Goal: Task Accomplishment & Management: Complete application form

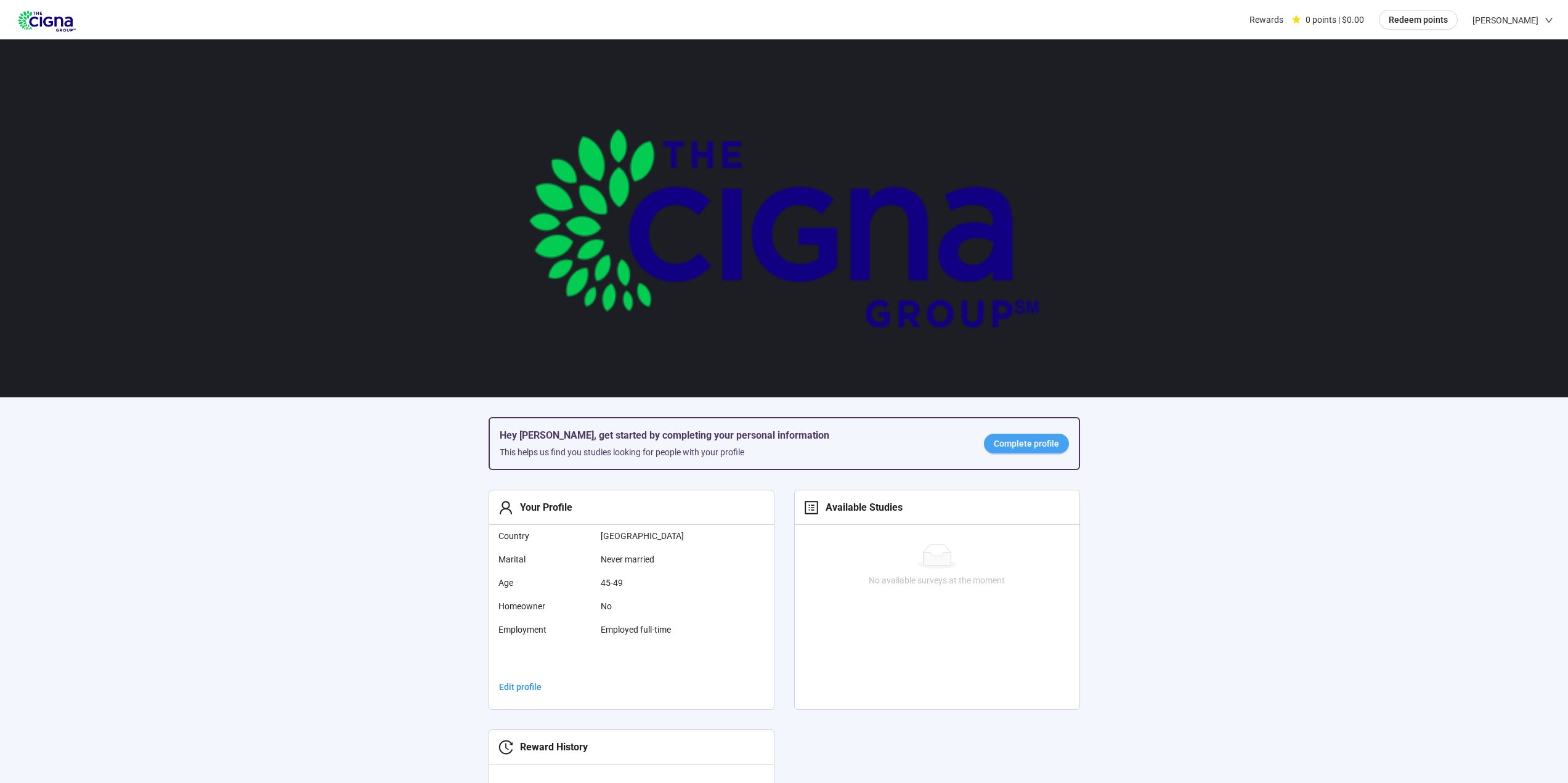
click at [1047, 444] on span "Complete profile" at bounding box center [1026, 443] width 65 height 14
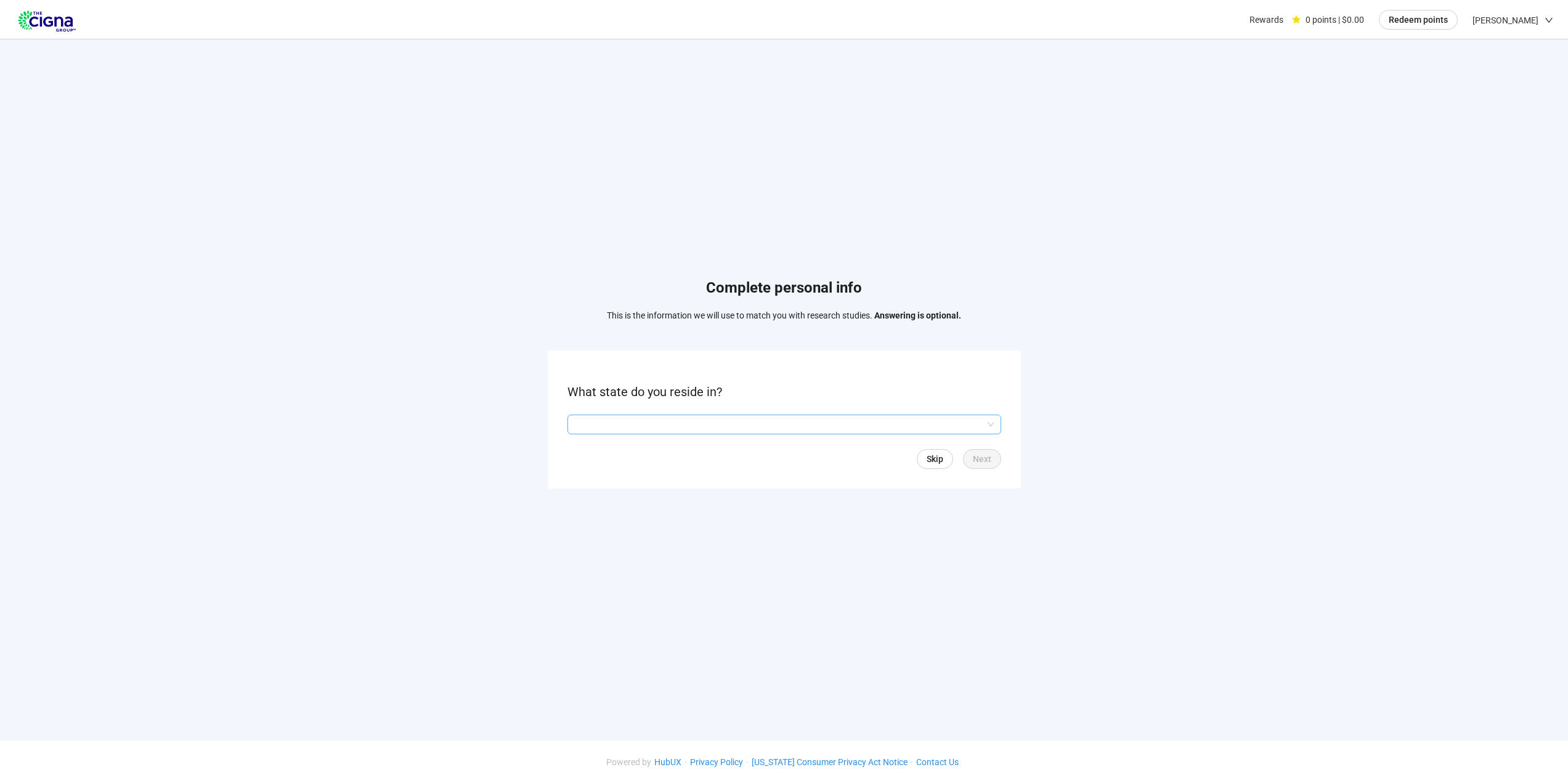
click at [665, 421] on input "search" at bounding box center [784, 424] width 419 height 18
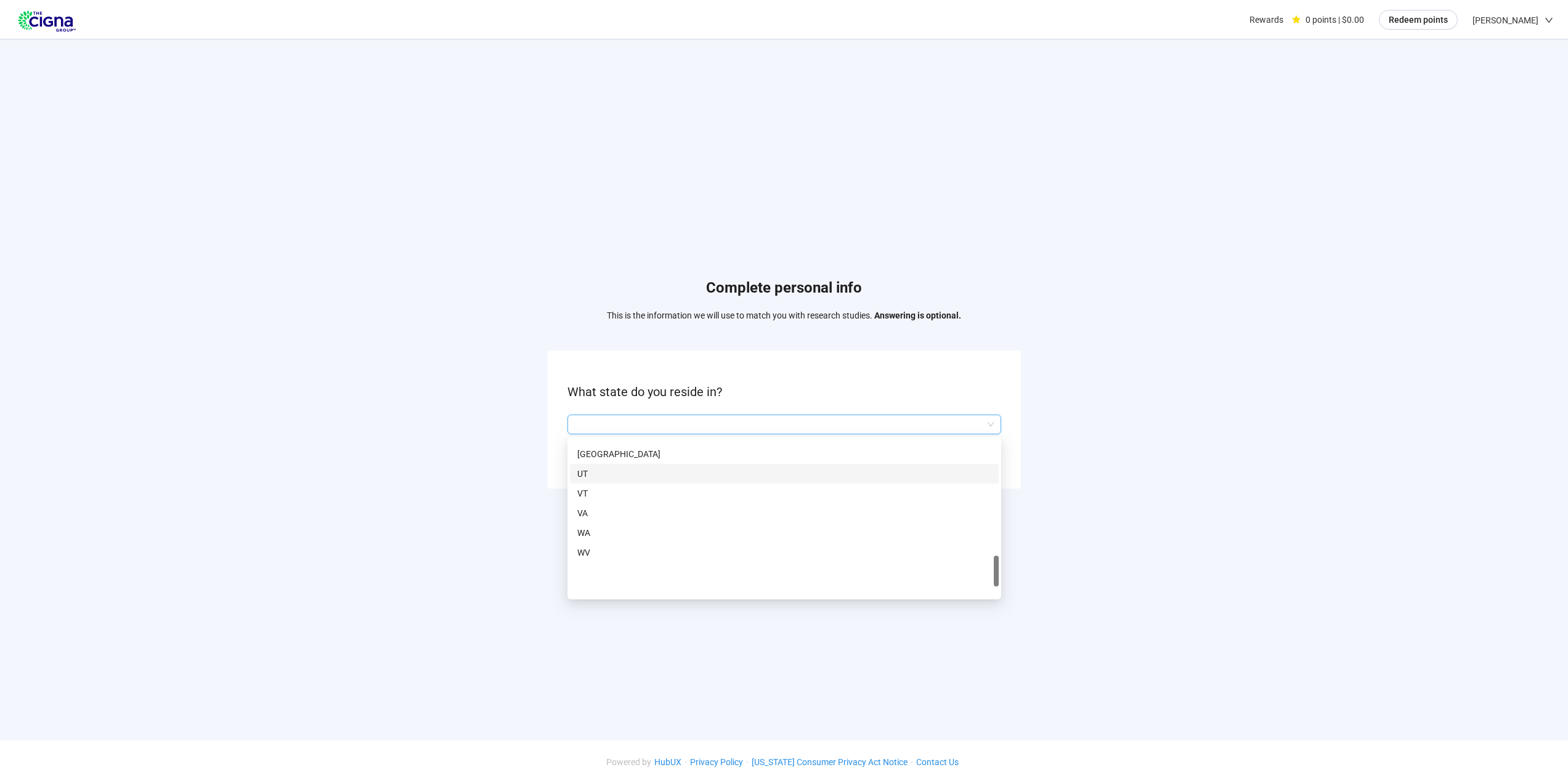
scroll to position [781, 0]
click at [621, 497] on p "TN" at bounding box center [784, 495] width 414 height 14
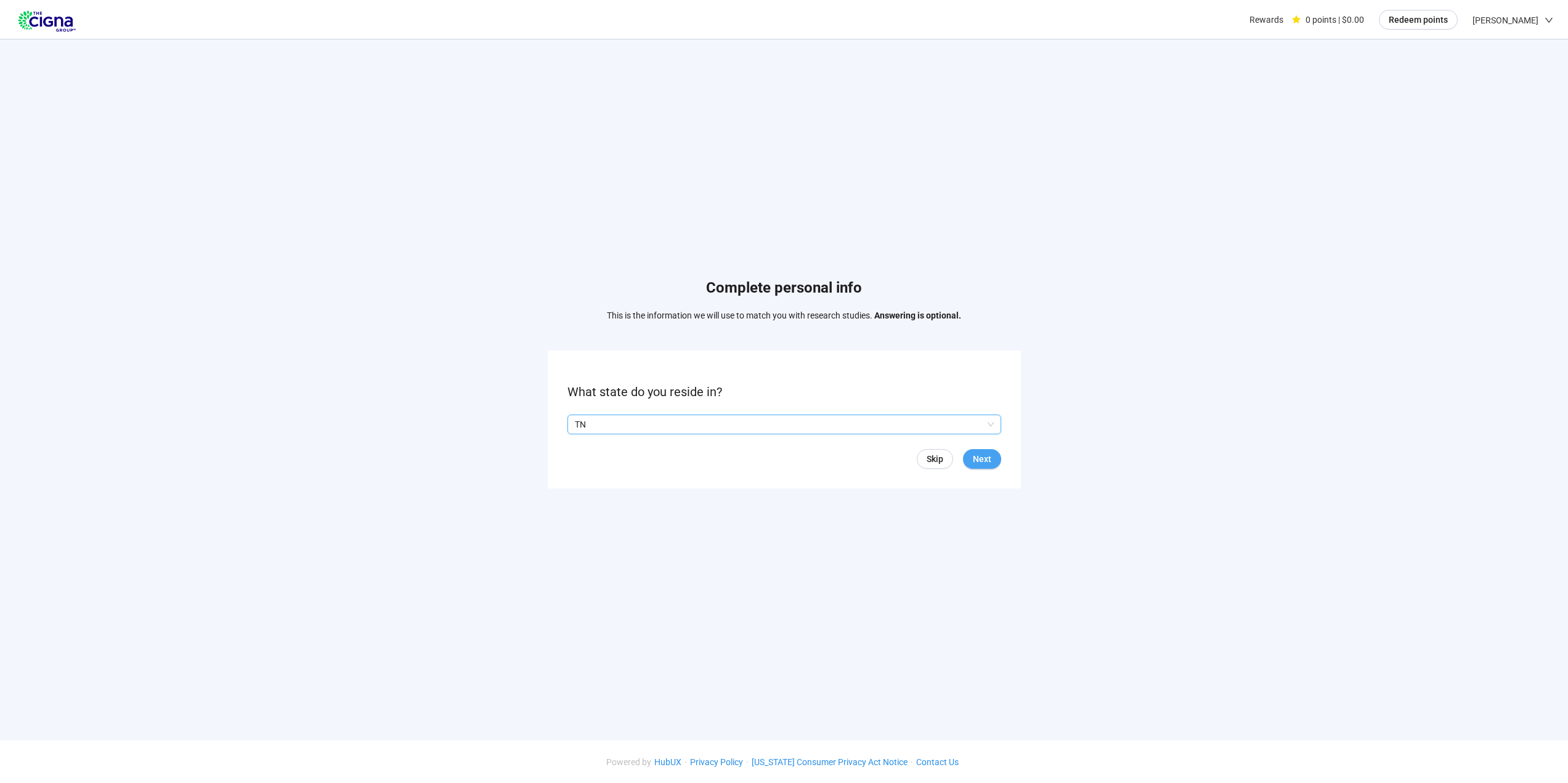
click at [982, 455] on span "Next" at bounding box center [982, 459] width 18 height 14
click at [736, 423] on input "search" at bounding box center [784, 424] width 419 height 18
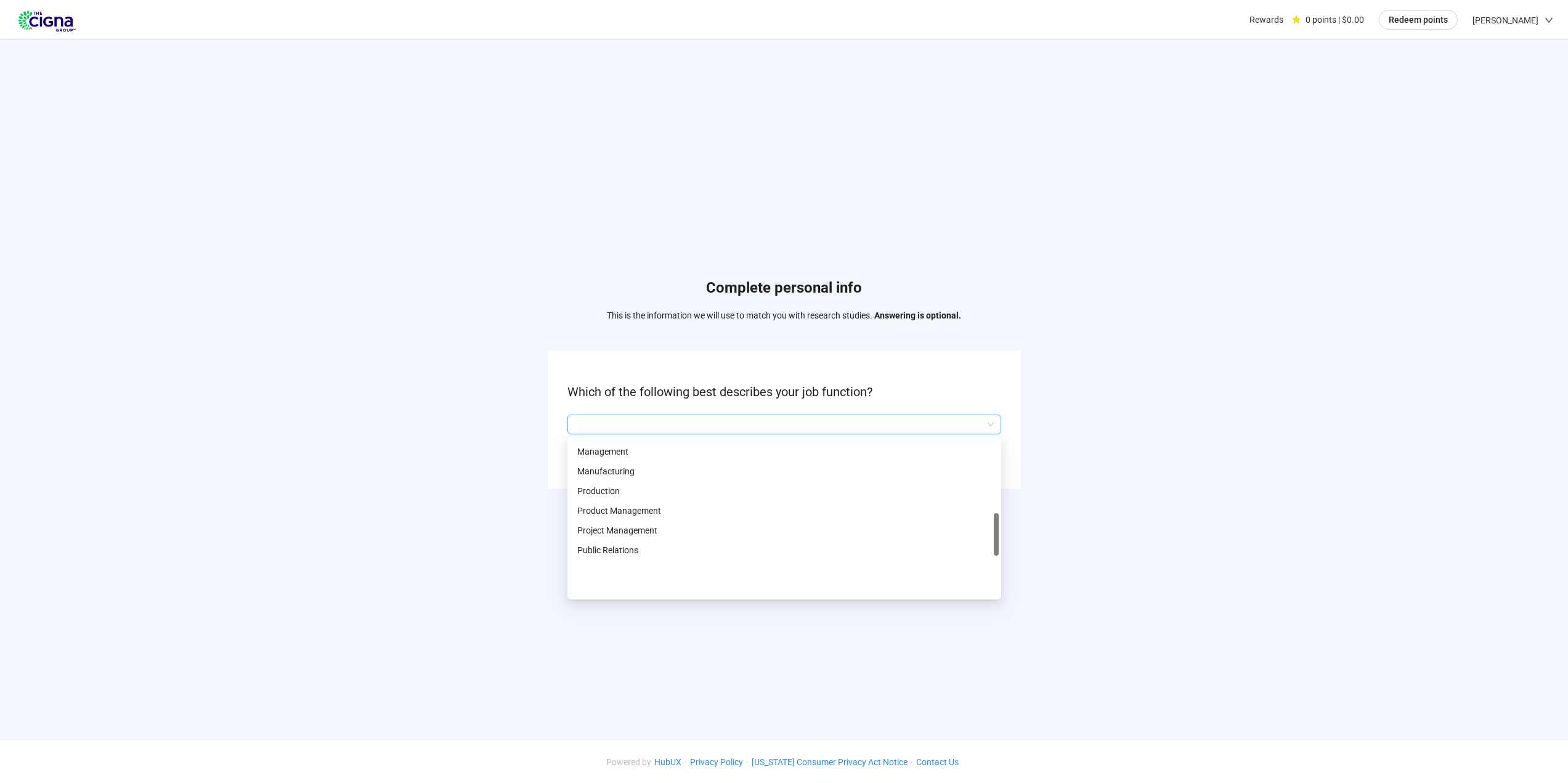
scroll to position [370, 0]
click at [664, 468] on p "Information Technology" at bounding box center [784, 474] width 414 height 14
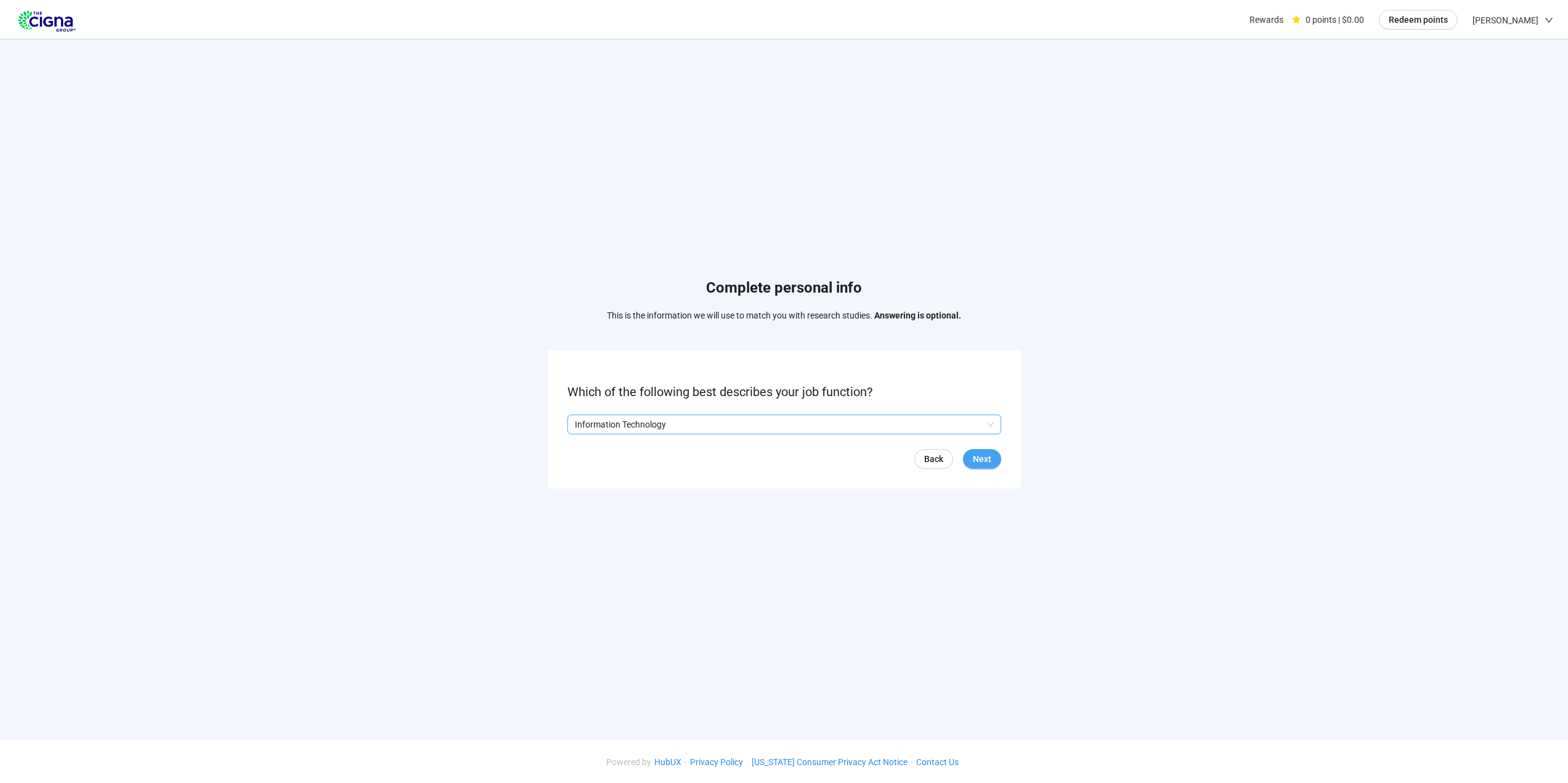
click at [978, 459] on span "Next" at bounding box center [982, 459] width 18 height 14
click at [701, 420] on input "search" at bounding box center [784, 424] width 419 height 18
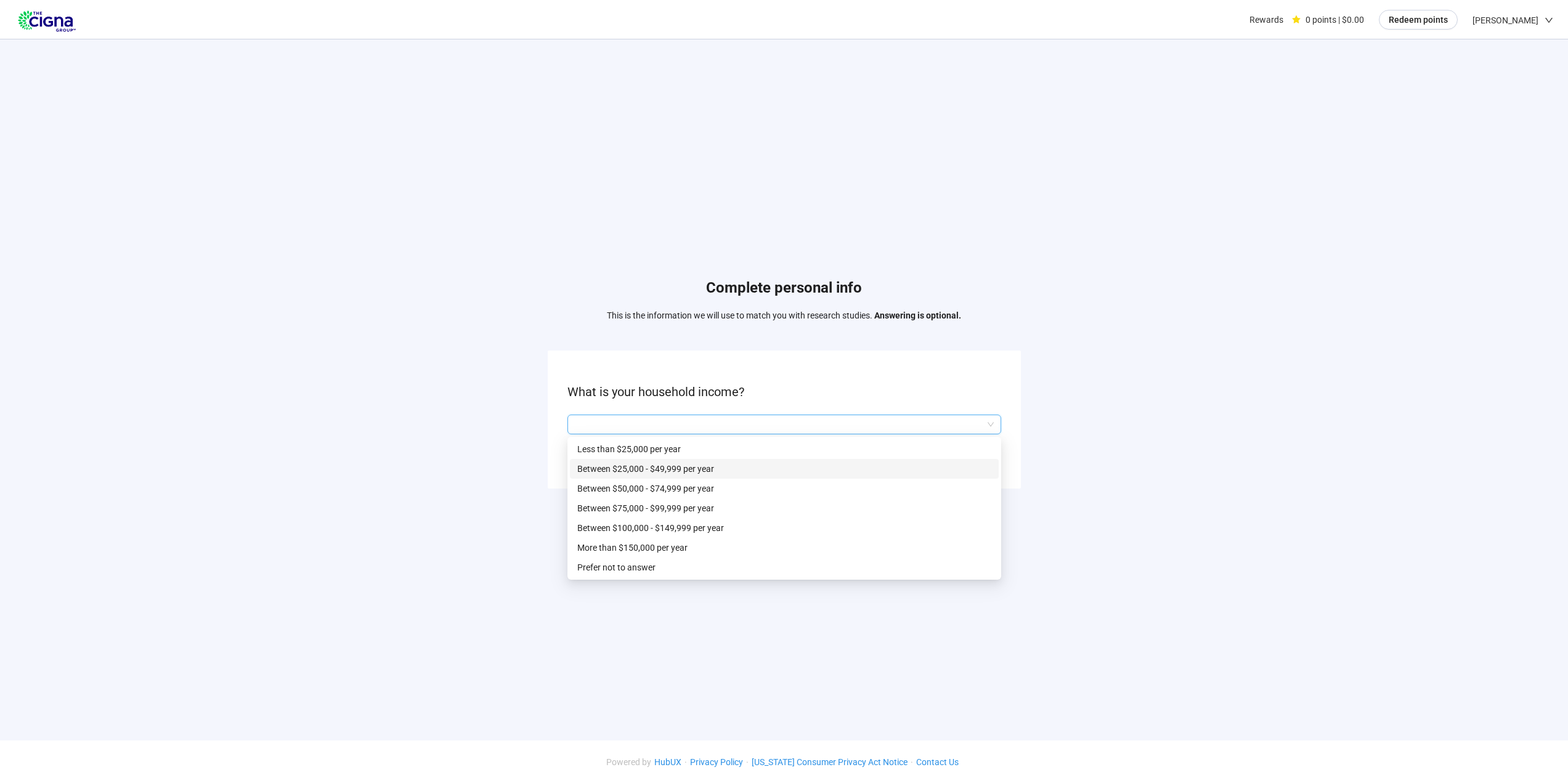
click at [692, 469] on p "Between $25,000 - $49,999 per year" at bounding box center [784, 468] width 414 height 14
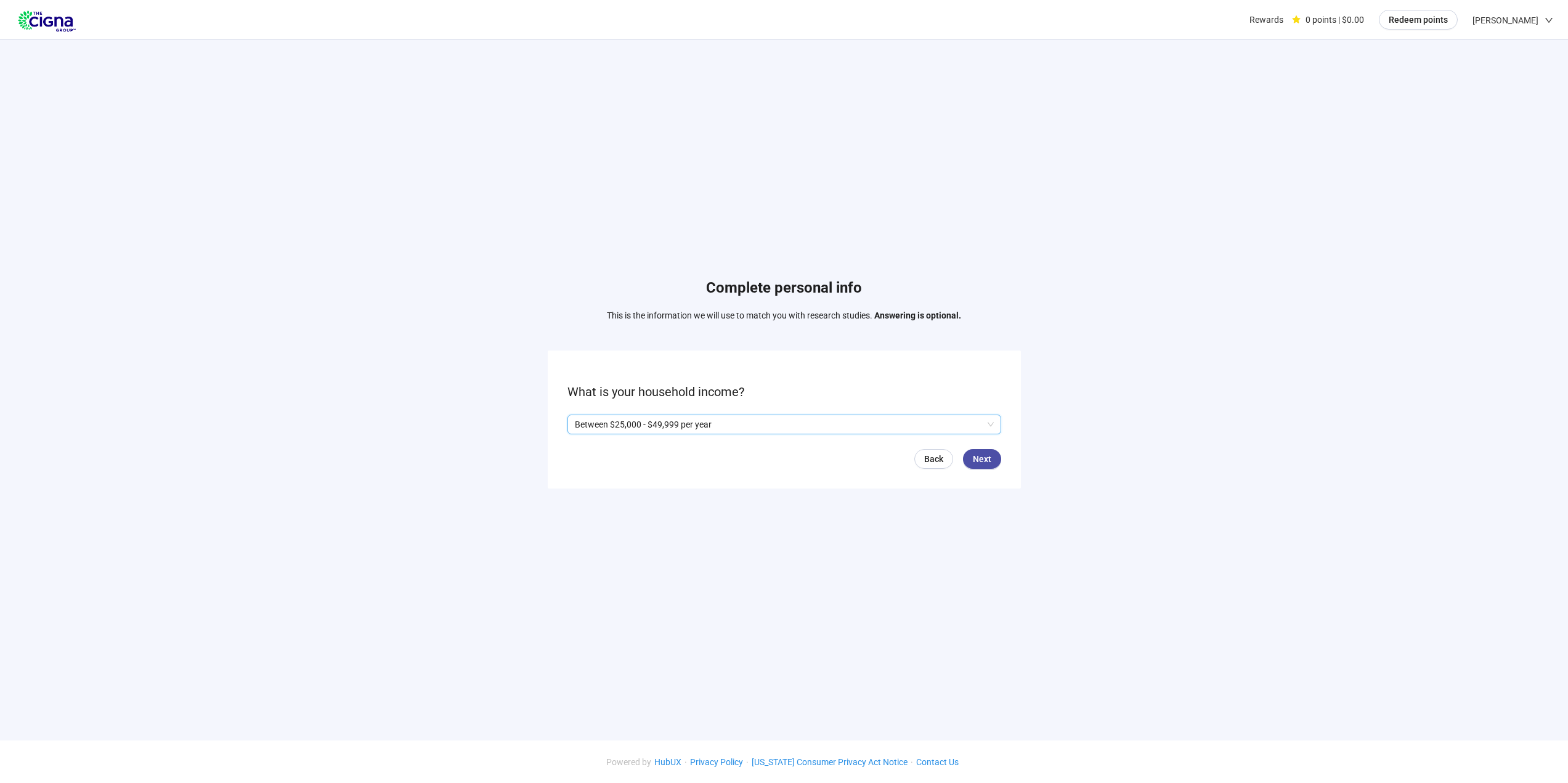
click at [748, 425] on p "Between $25,000 - $49,999 per year" at bounding box center [778, 424] width 408 height 18
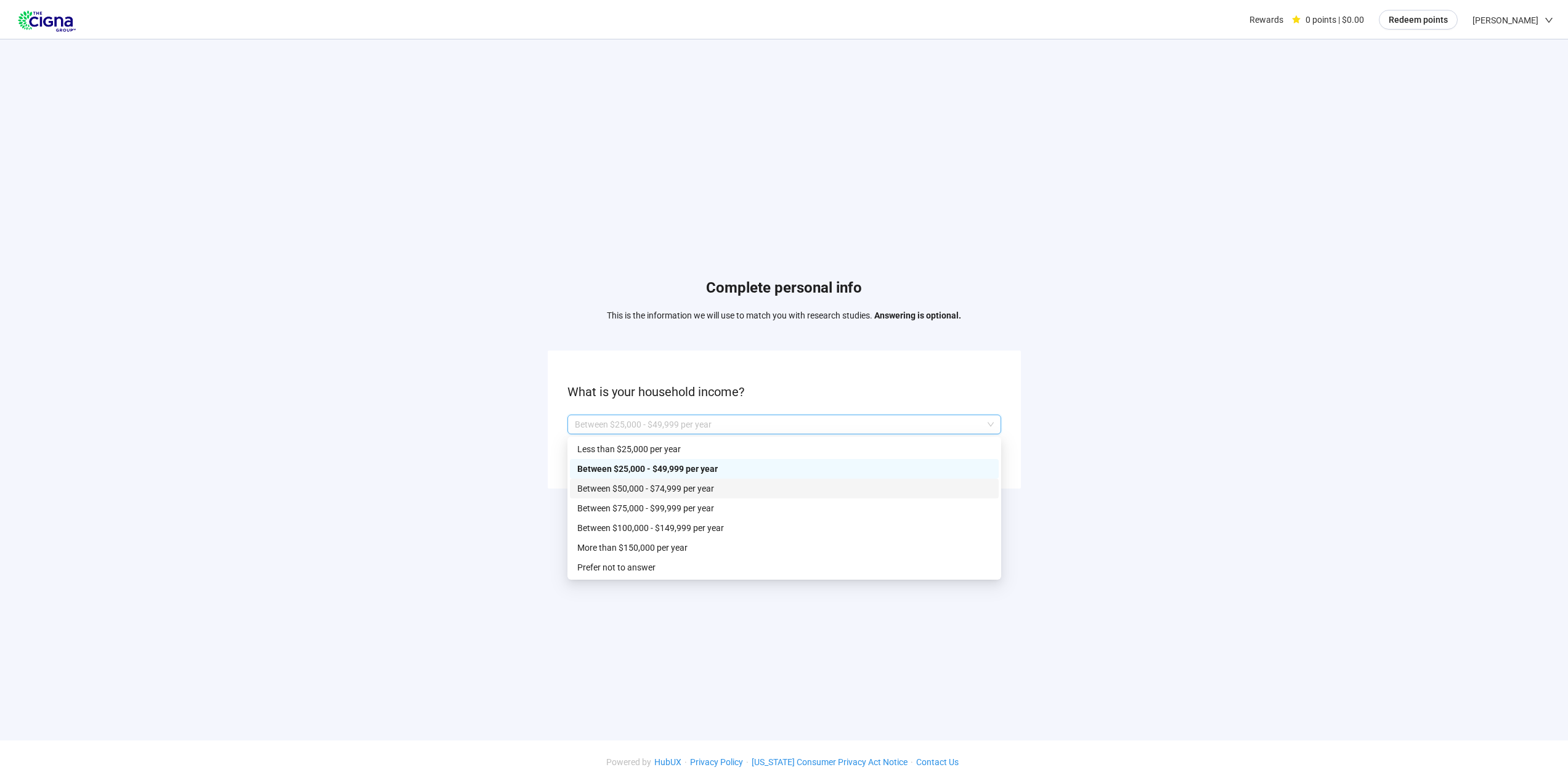
click at [670, 489] on p "Between $50,000 - $74,999 per year" at bounding box center [784, 488] width 414 height 14
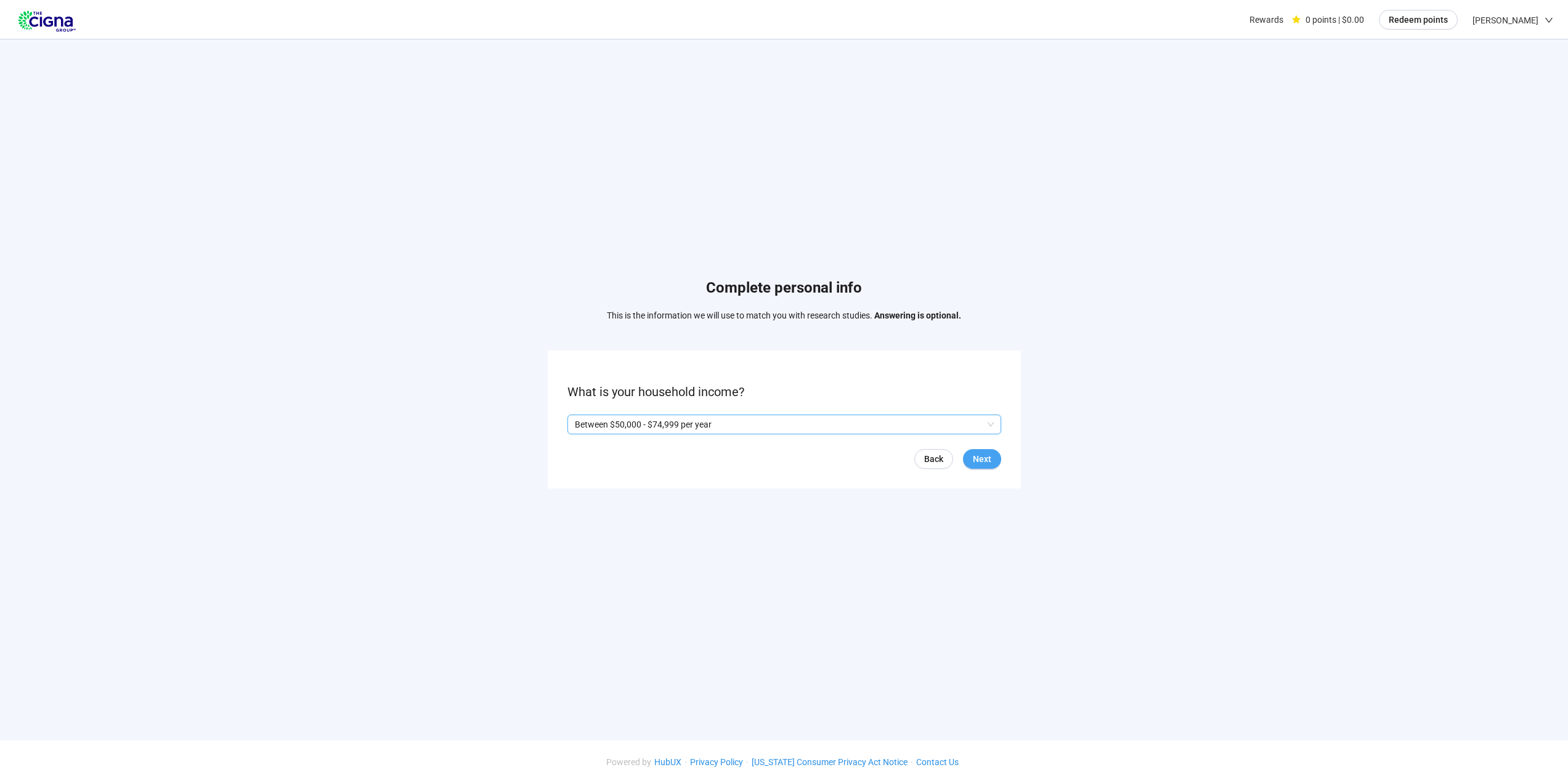
click at [987, 459] on span "Next" at bounding box center [982, 459] width 18 height 14
click at [984, 456] on span "Next" at bounding box center [982, 459] width 18 height 14
click at [710, 426] on input "search" at bounding box center [784, 424] width 419 height 18
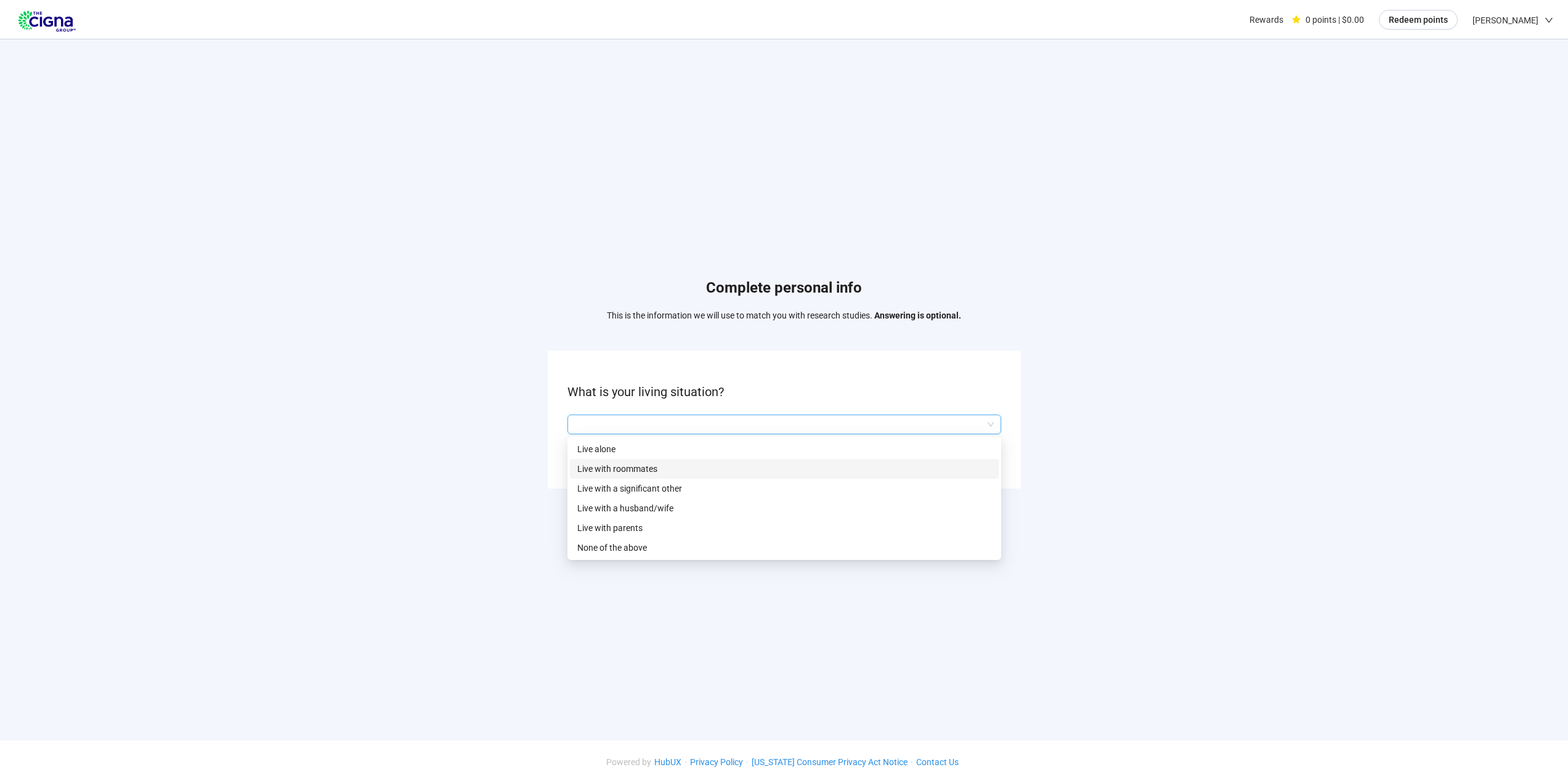
click at [661, 467] on p "Live with roommates" at bounding box center [784, 468] width 414 height 14
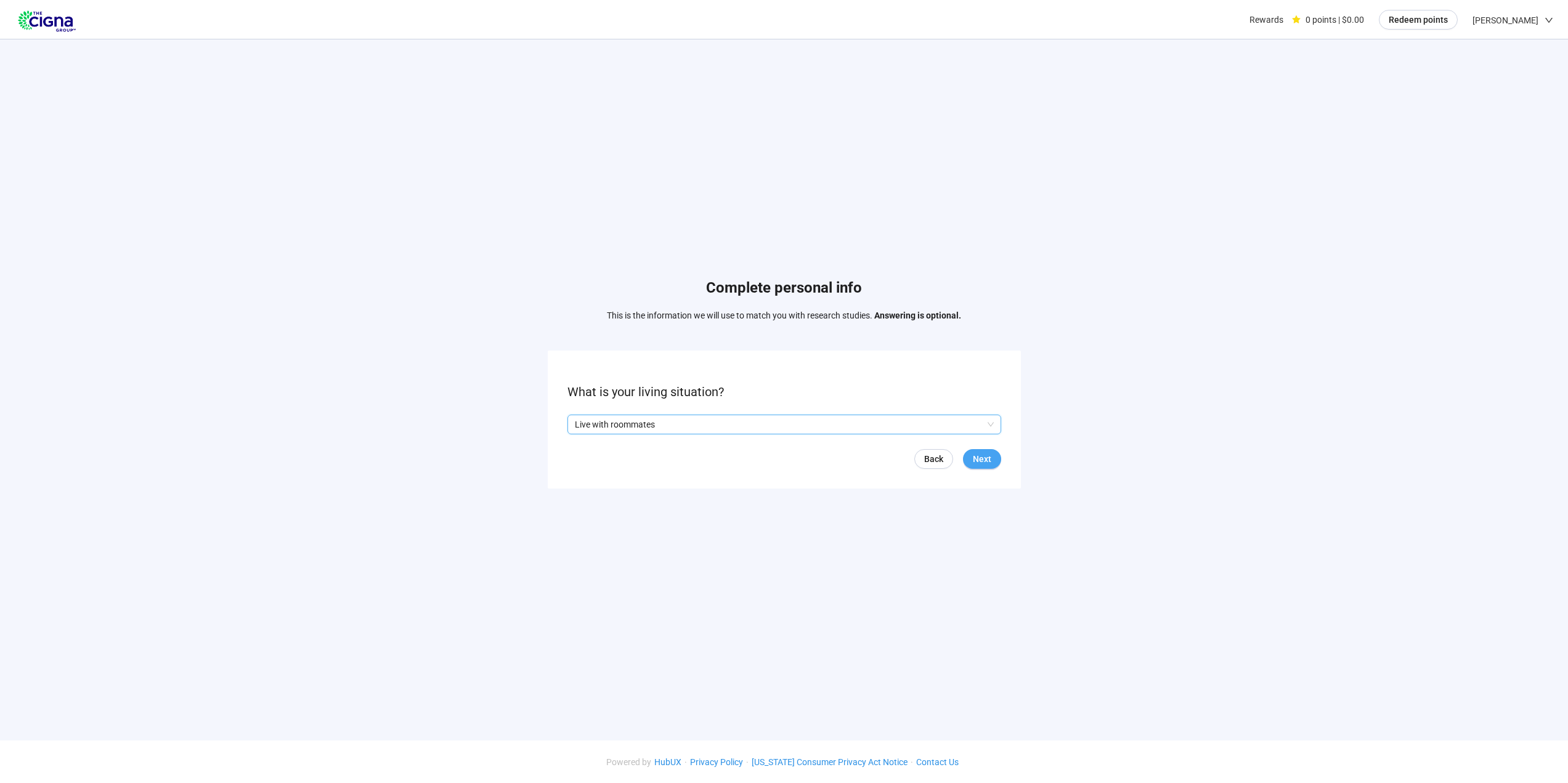
click at [981, 460] on span "Next" at bounding box center [982, 459] width 18 height 14
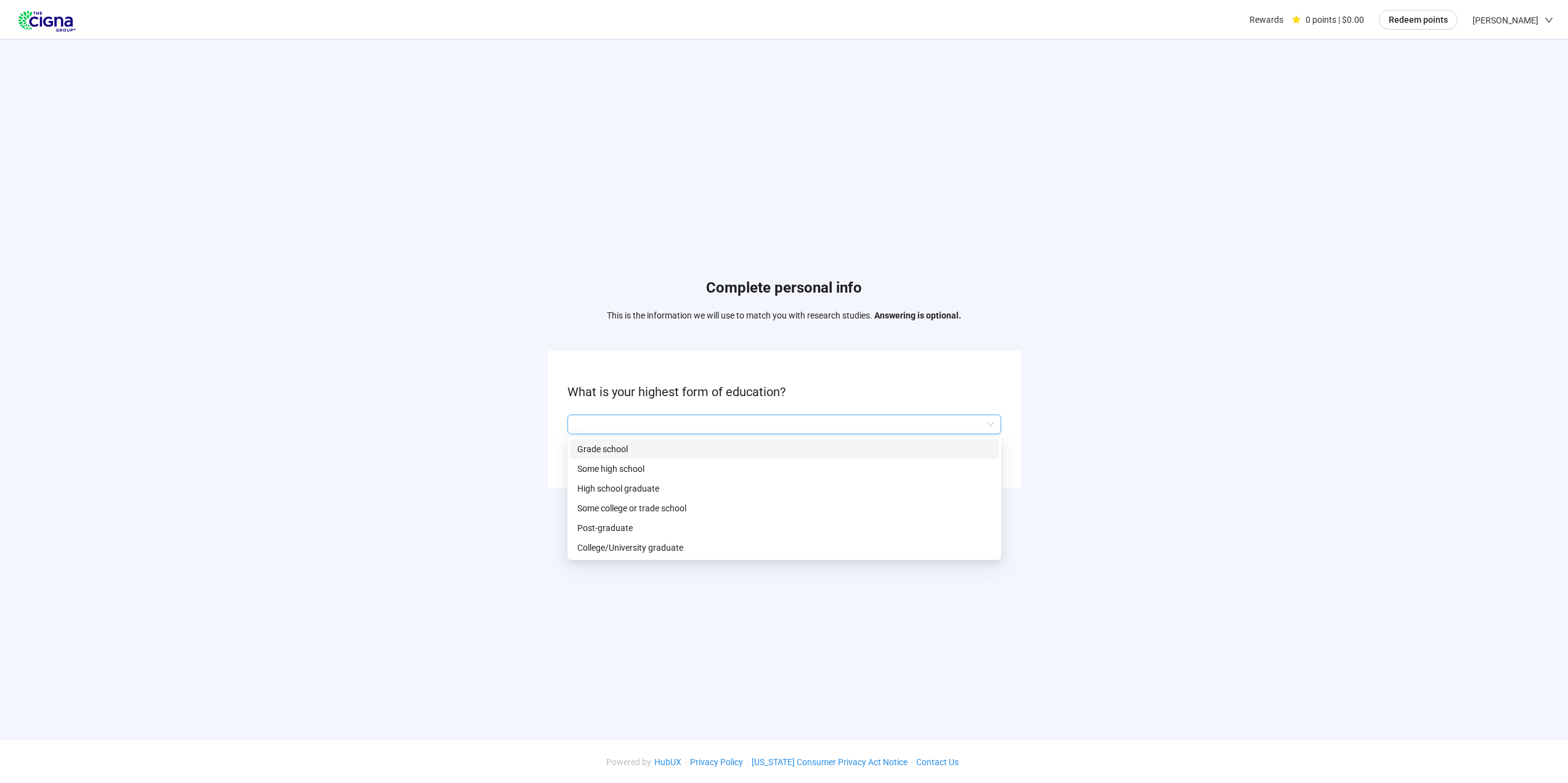
click at [695, 423] on input "search" at bounding box center [784, 424] width 419 height 18
click at [673, 504] on p "Some college or trade school" at bounding box center [784, 508] width 414 height 14
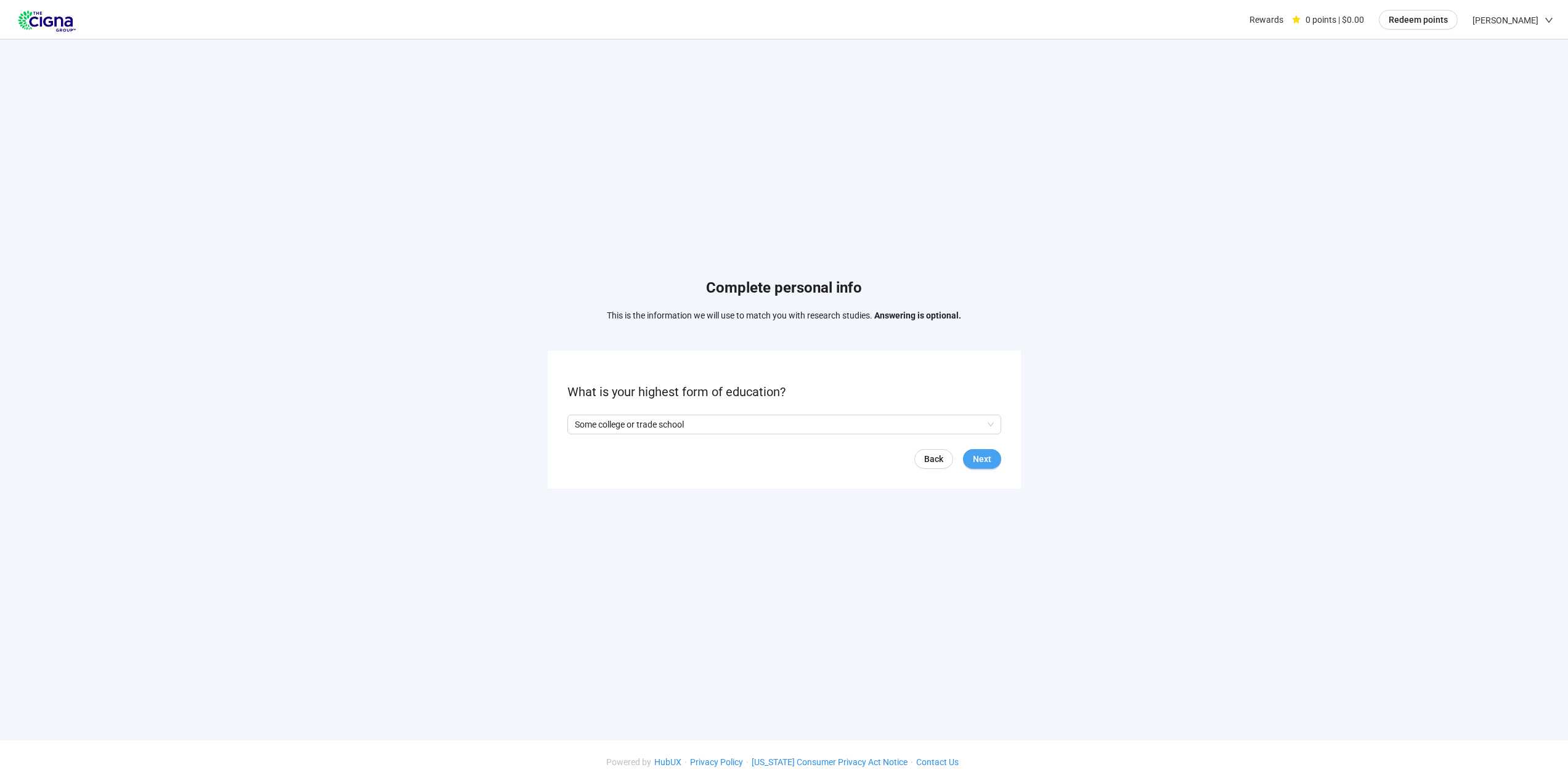
click at [982, 461] on span "Next" at bounding box center [982, 459] width 18 height 14
click at [708, 424] on input "search" at bounding box center [784, 424] width 419 height 18
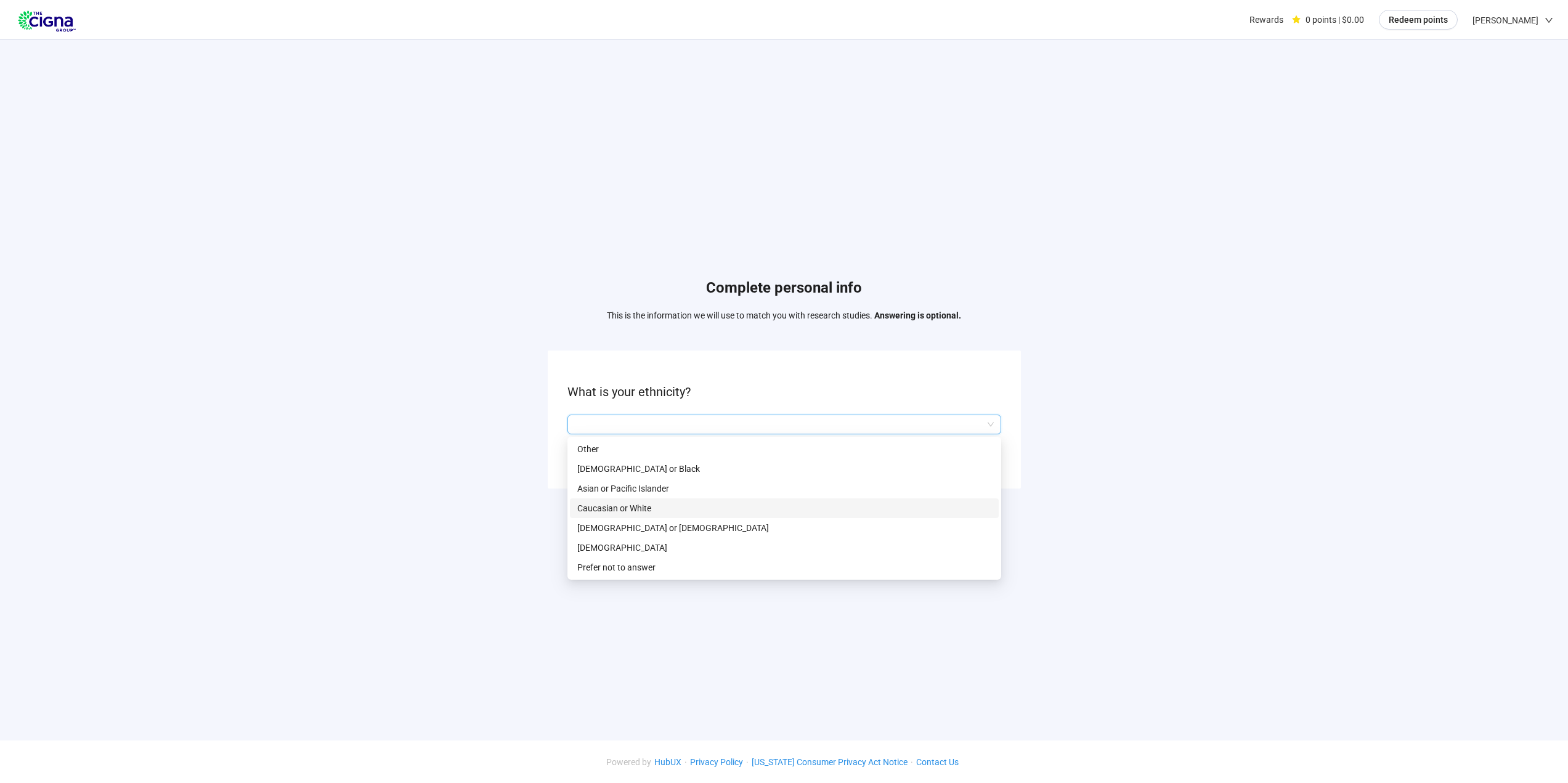
click at [641, 505] on p "Caucasian or White" at bounding box center [784, 508] width 414 height 14
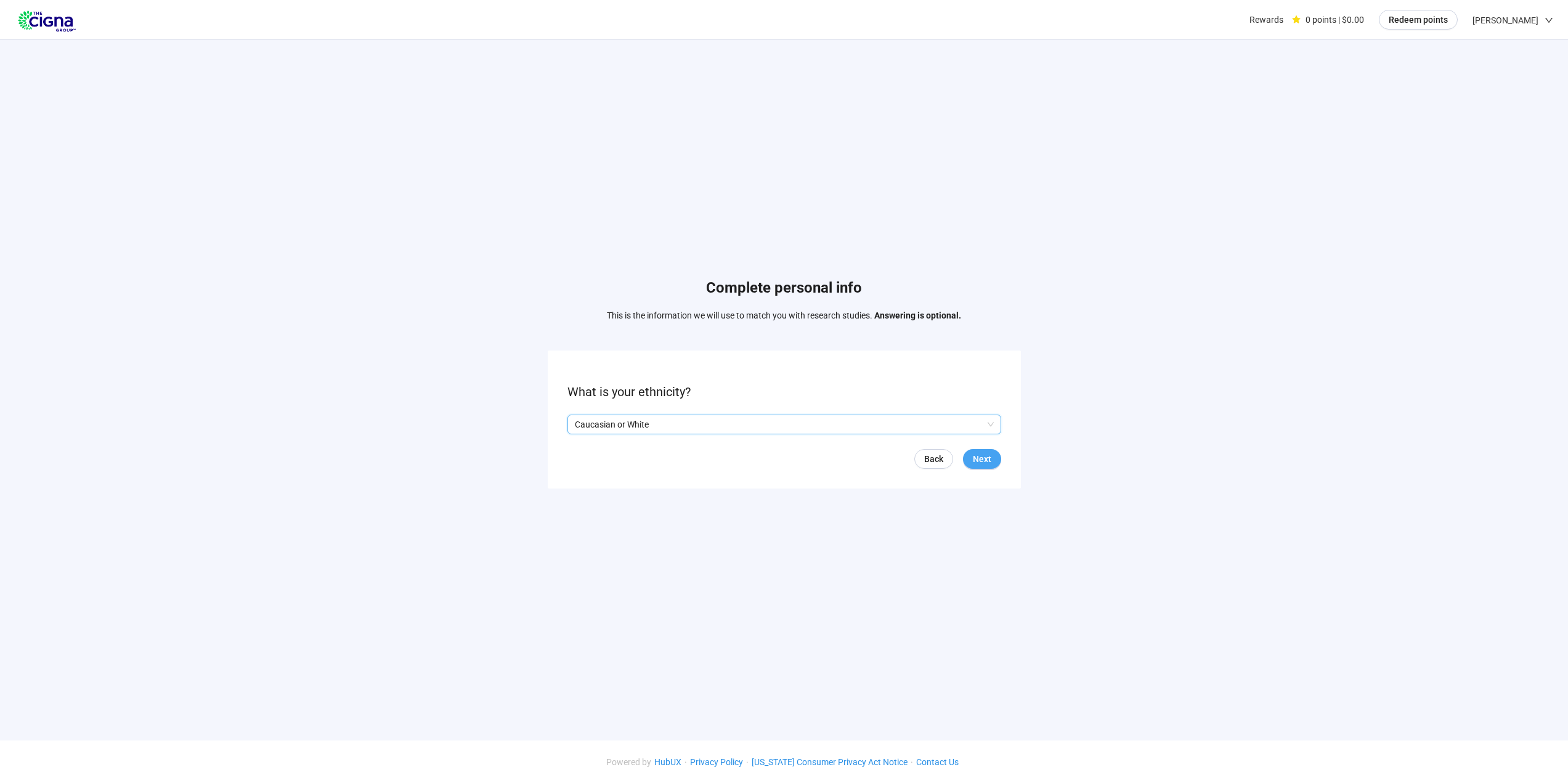
click at [979, 455] on span "Next" at bounding box center [982, 459] width 18 height 14
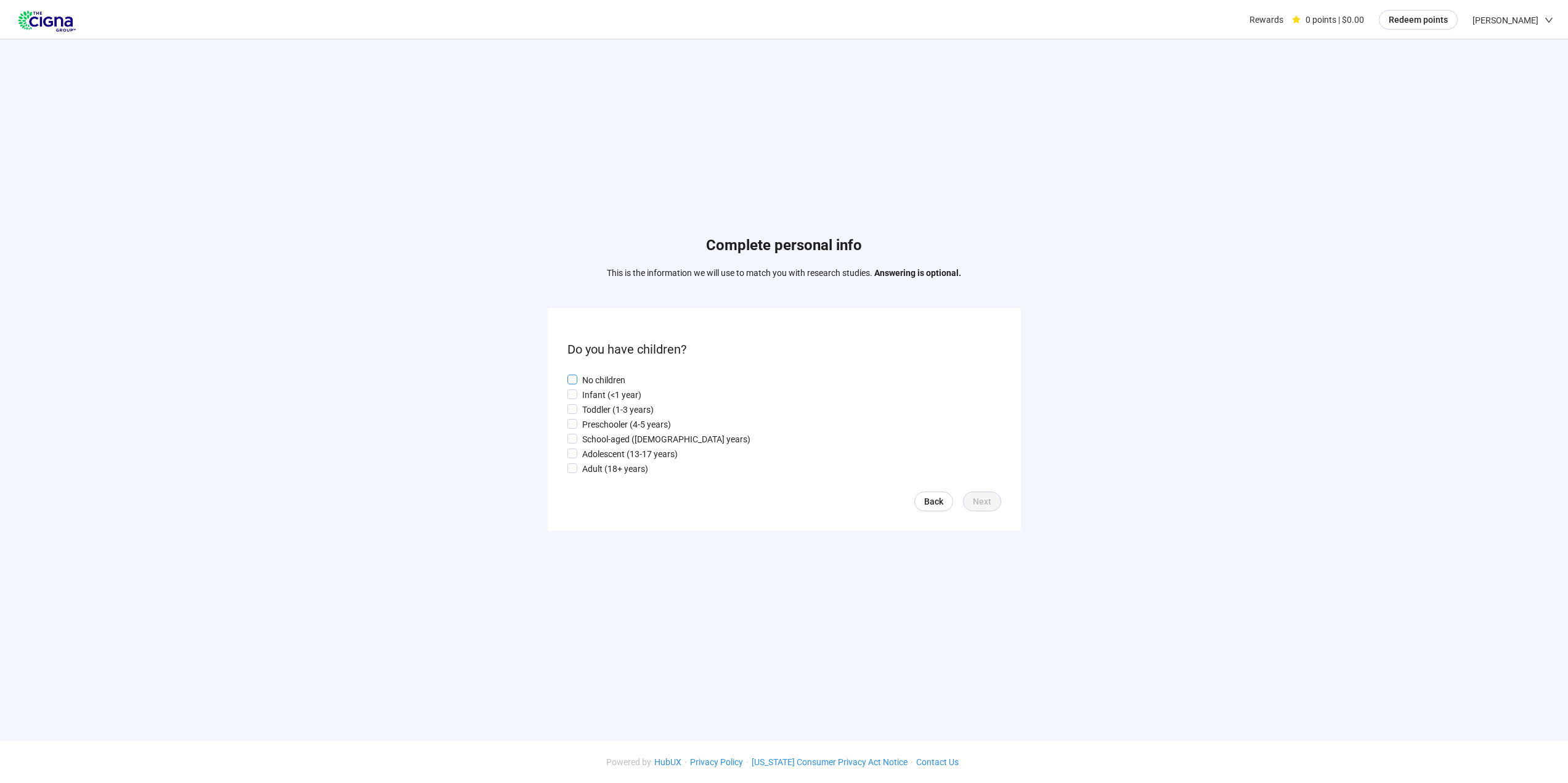
click at [599, 375] on p "No children" at bounding box center [604, 380] width 43 height 14
click at [986, 502] on span "Next" at bounding box center [982, 501] width 18 height 14
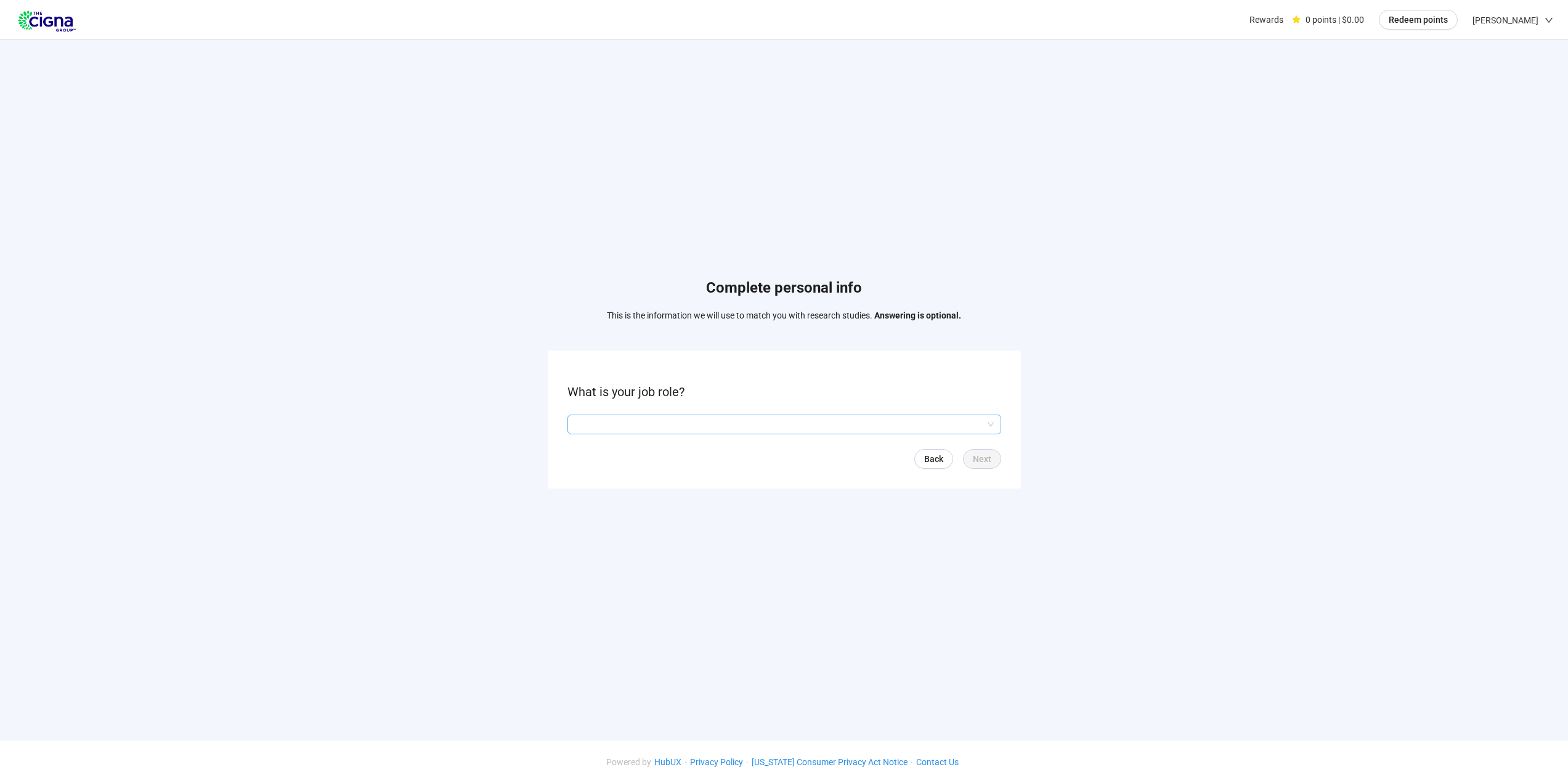
click at [726, 422] on input "search" at bounding box center [784, 424] width 419 height 18
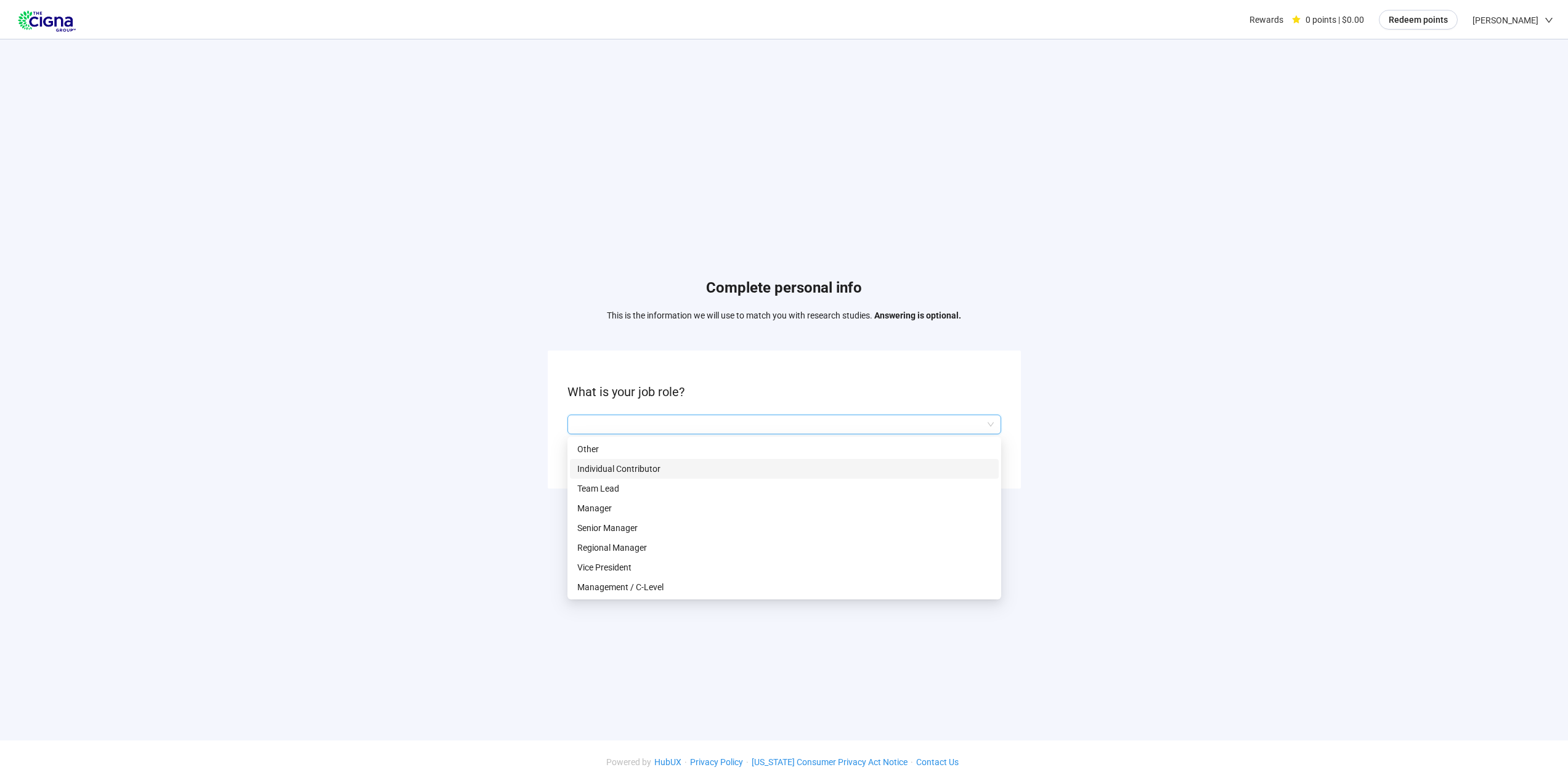
click at [651, 467] on p "Individual Contributor" at bounding box center [784, 468] width 414 height 14
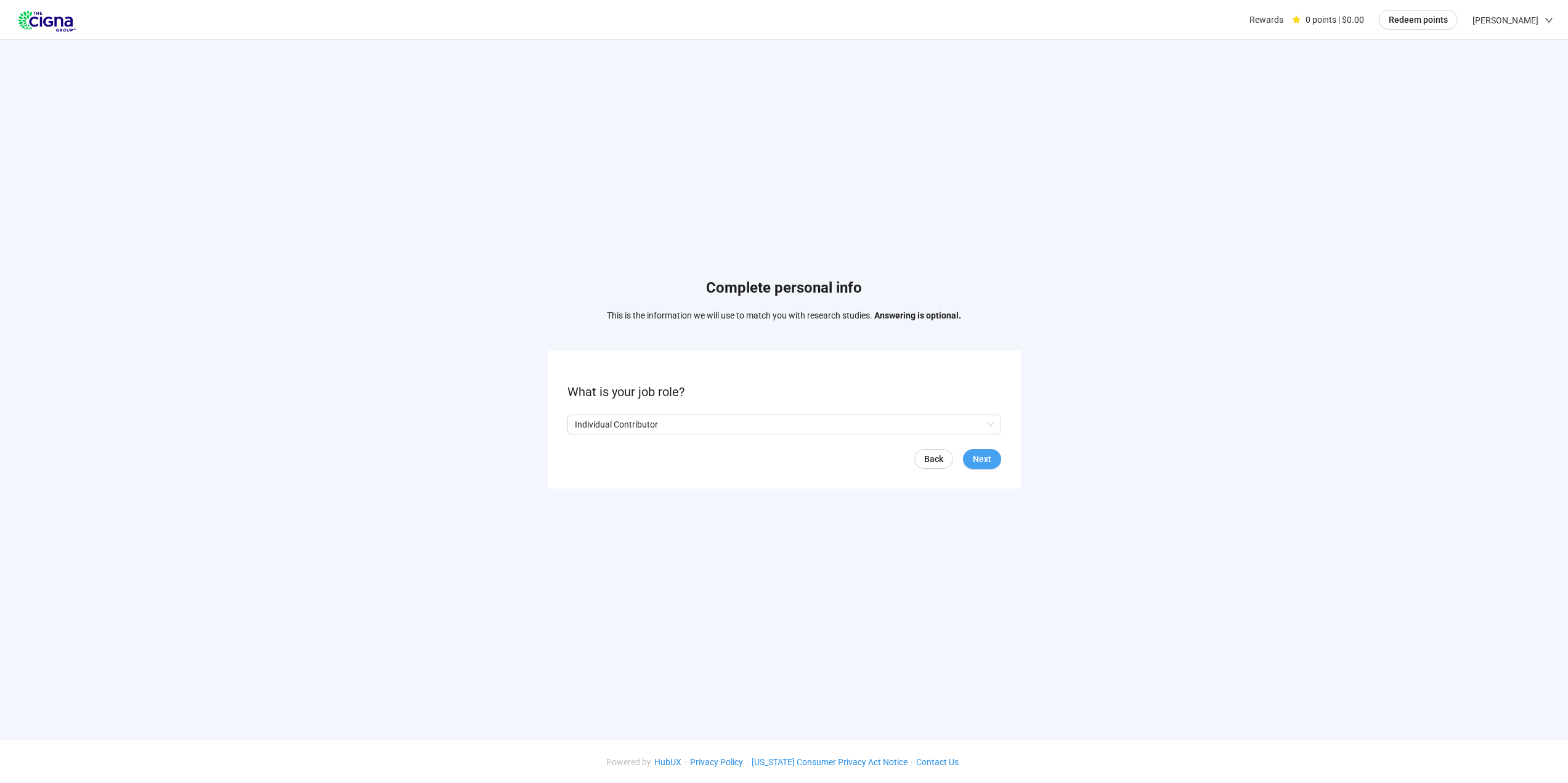
click at [980, 457] on span "Next" at bounding box center [982, 459] width 18 height 14
click at [691, 427] on input "search" at bounding box center [784, 424] width 419 height 18
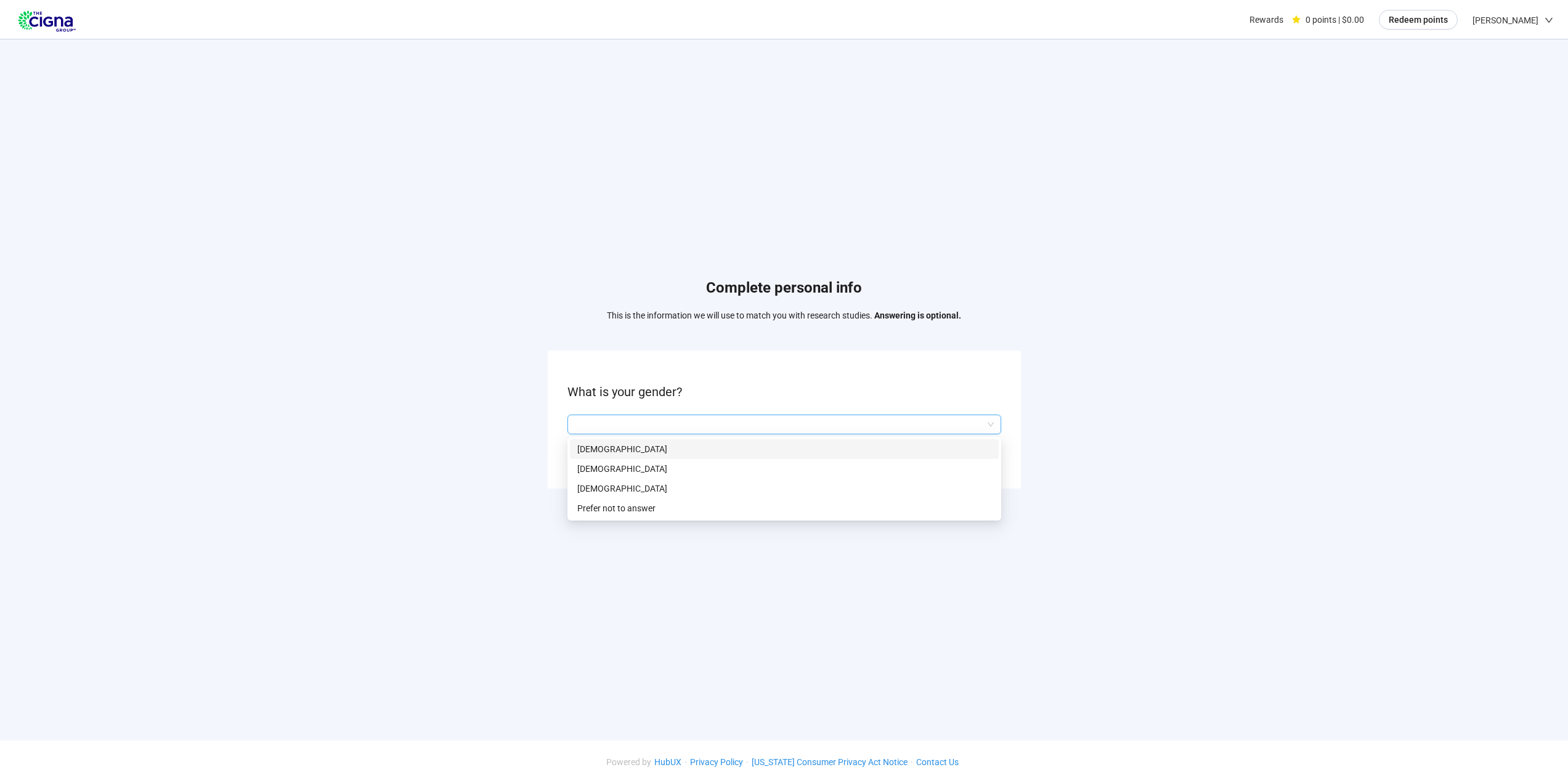
click at [634, 454] on p "[DEMOGRAPHIC_DATA]" at bounding box center [784, 449] width 414 height 14
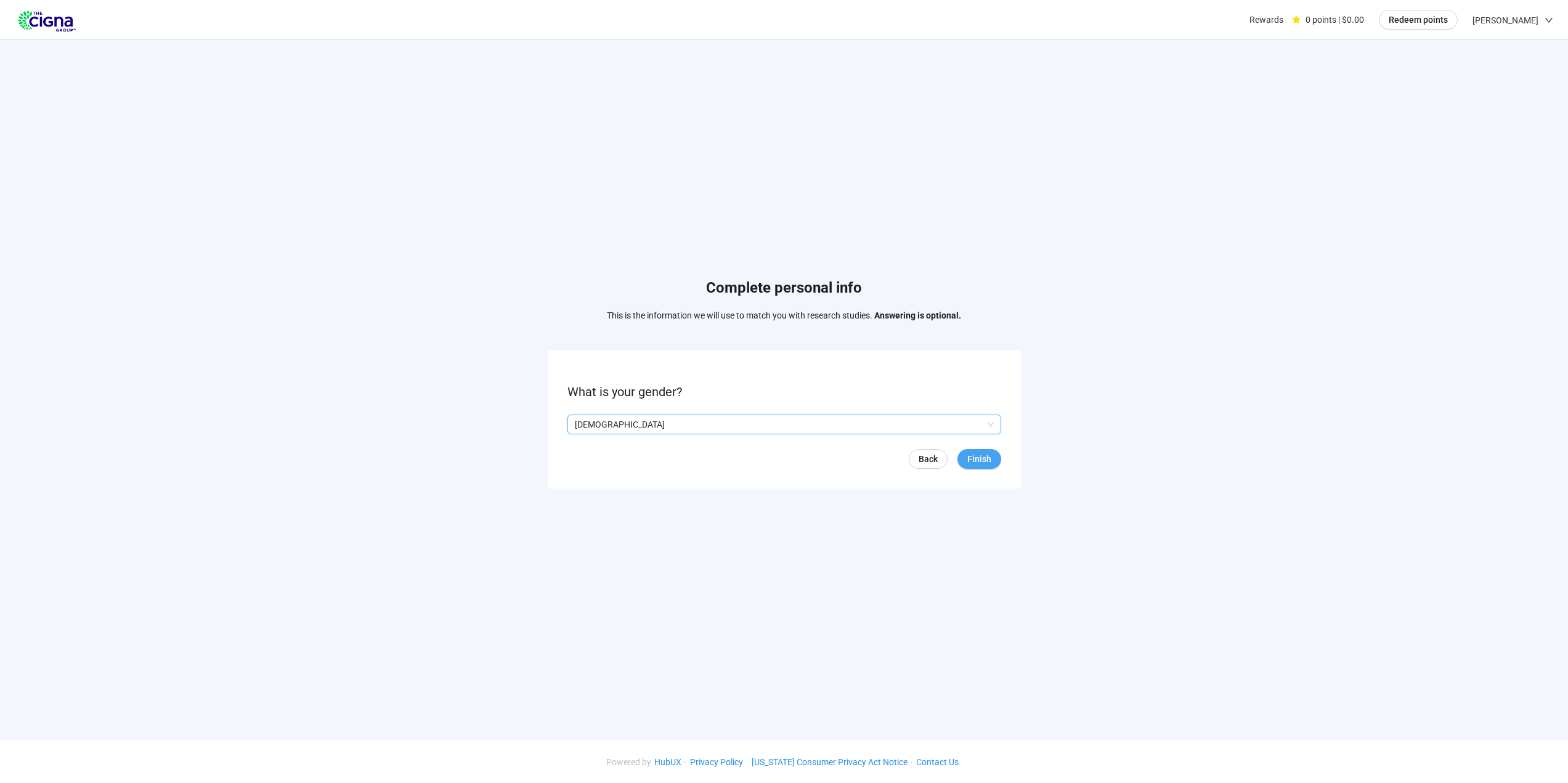
click at [980, 460] on span "Finish" at bounding box center [979, 459] width 24 height 14
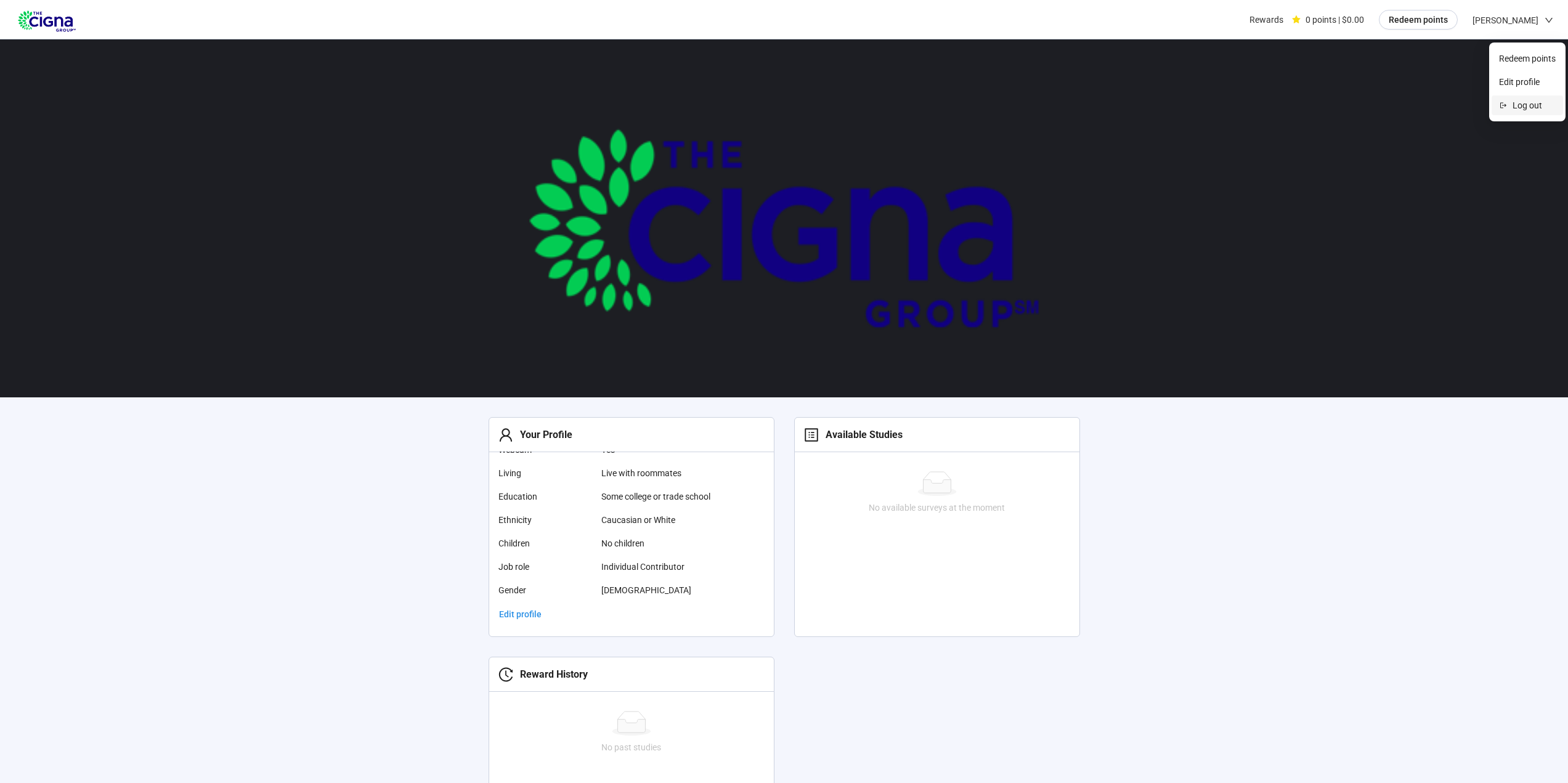
click at [1529, 103] on span "Log out" at bounding box center [1534, 105] width 43 height 14
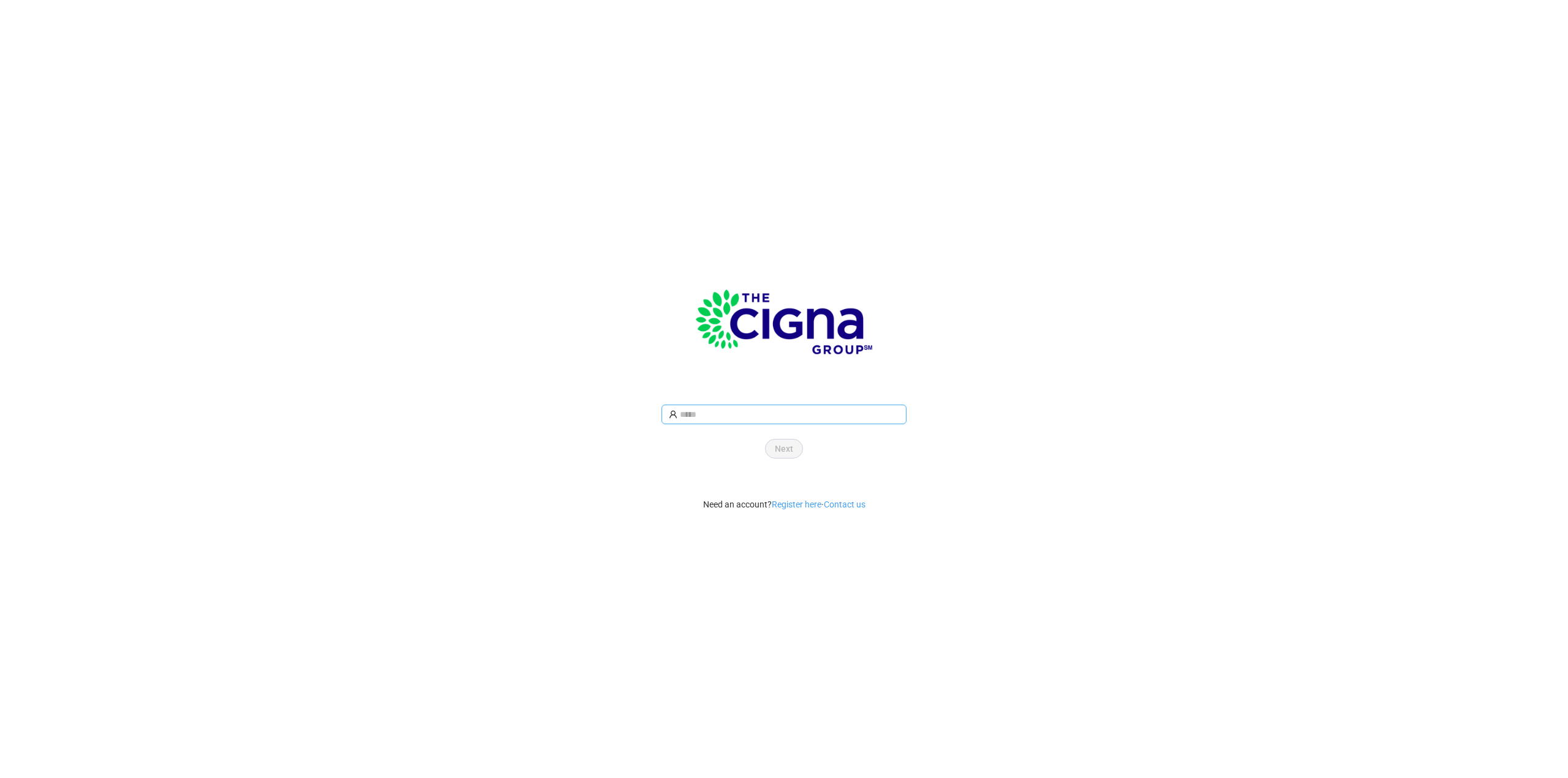
type input "**********"
